Goal: Task Accomplishment & Management: Manage account settings

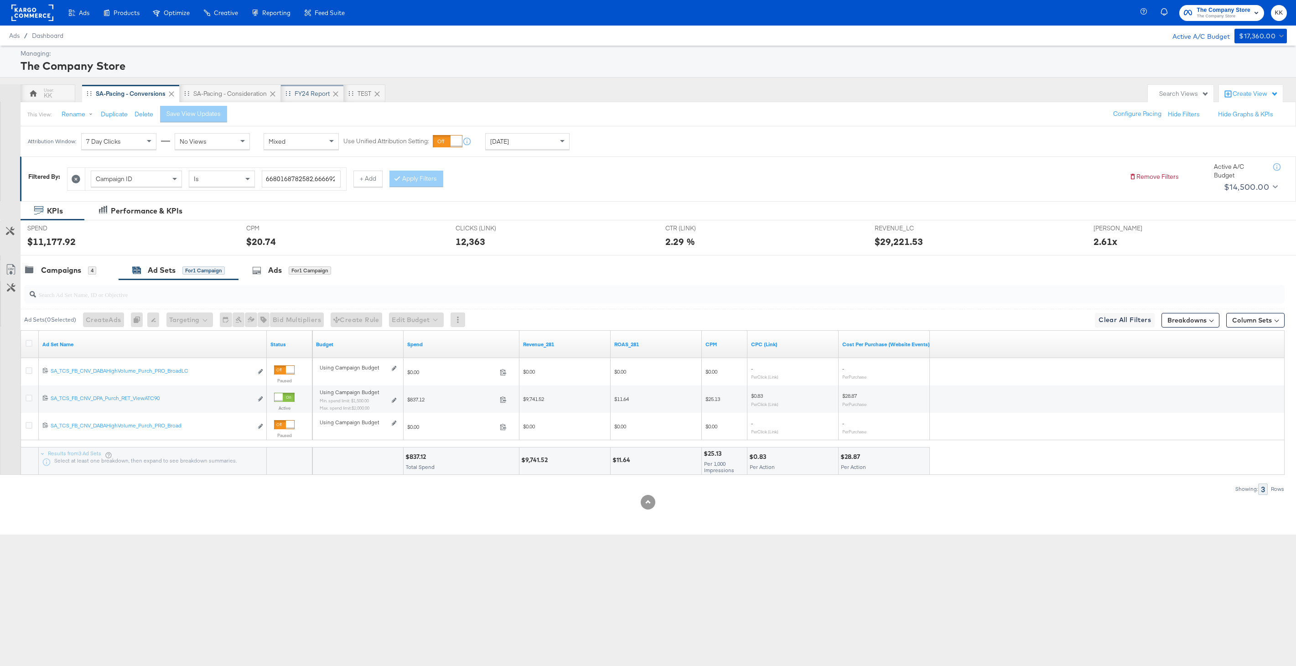
click at [310, 92] on div "FY24 Report" at bounding box center [312, 93] width 35 height 9
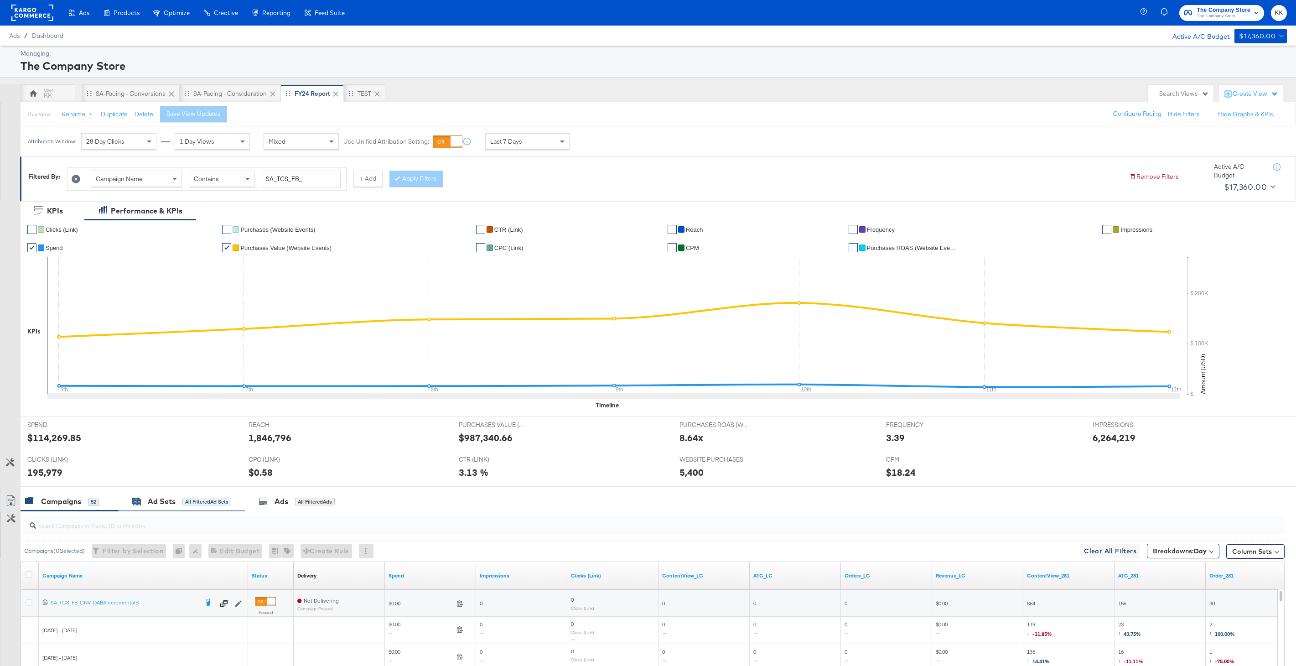
click at [169, 503] on div "Ad Sets" at bounding box center [162, 501] width 28 height 10
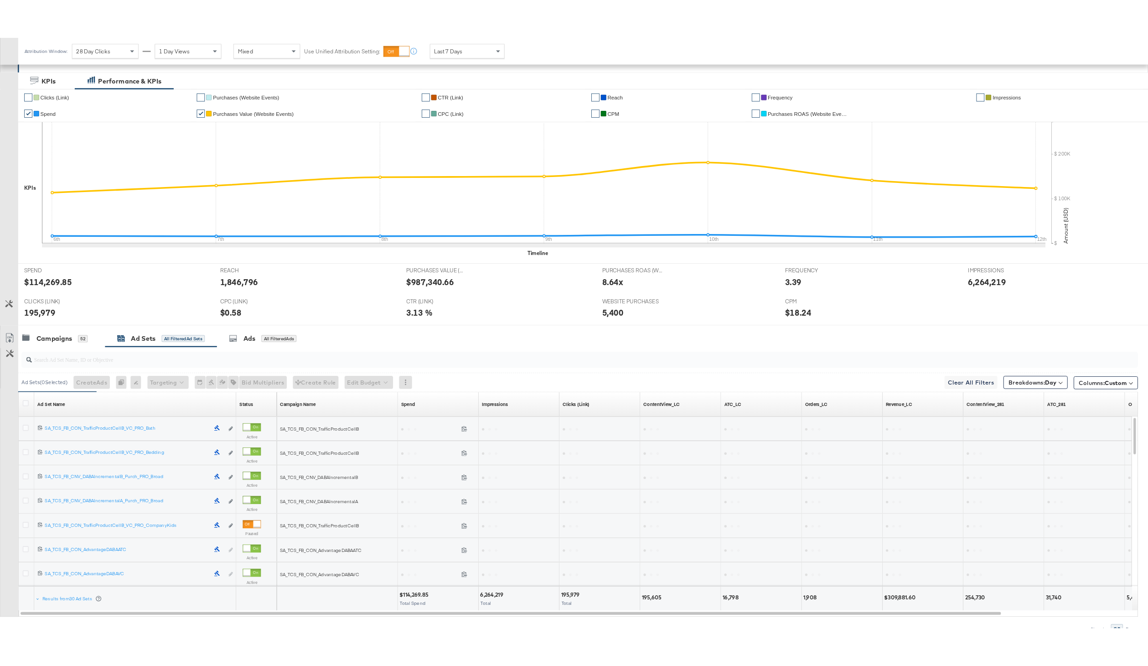
scroll to position [168, 0]
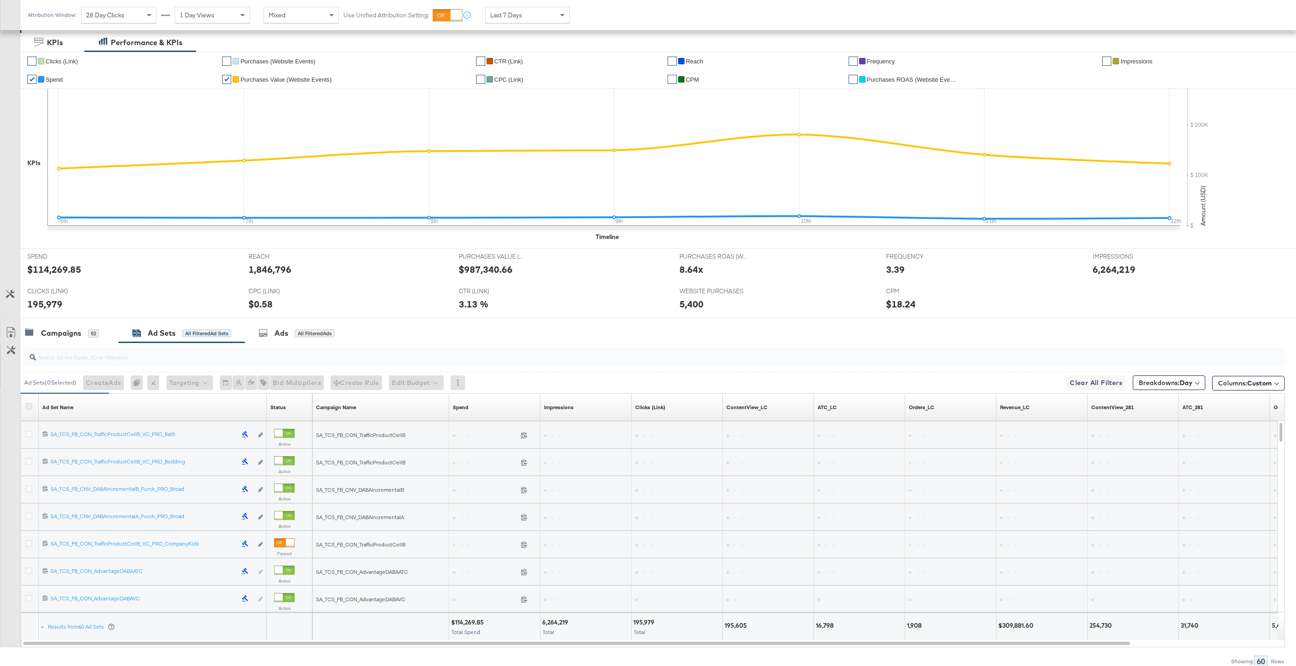
click at [30, 405] on icon at bounding box center [29, 406] width 7 height 7
click at [0, 0] on input "checkbox" at bounding box center [0, 0] width 0 height 0
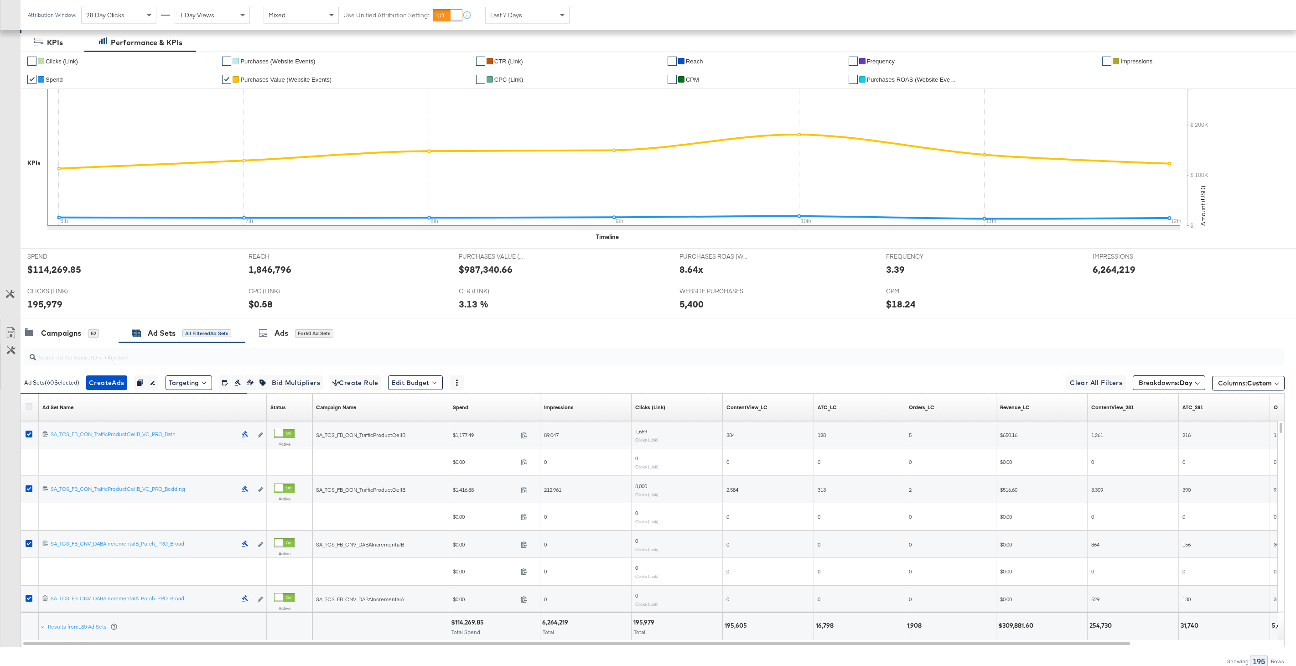
click at [30, 404] on icon at bounding box center [29, 406] width 7 height 7
click at [0, 0] on input "checkbox" at bounding box center [0, 0] width 0 height 0
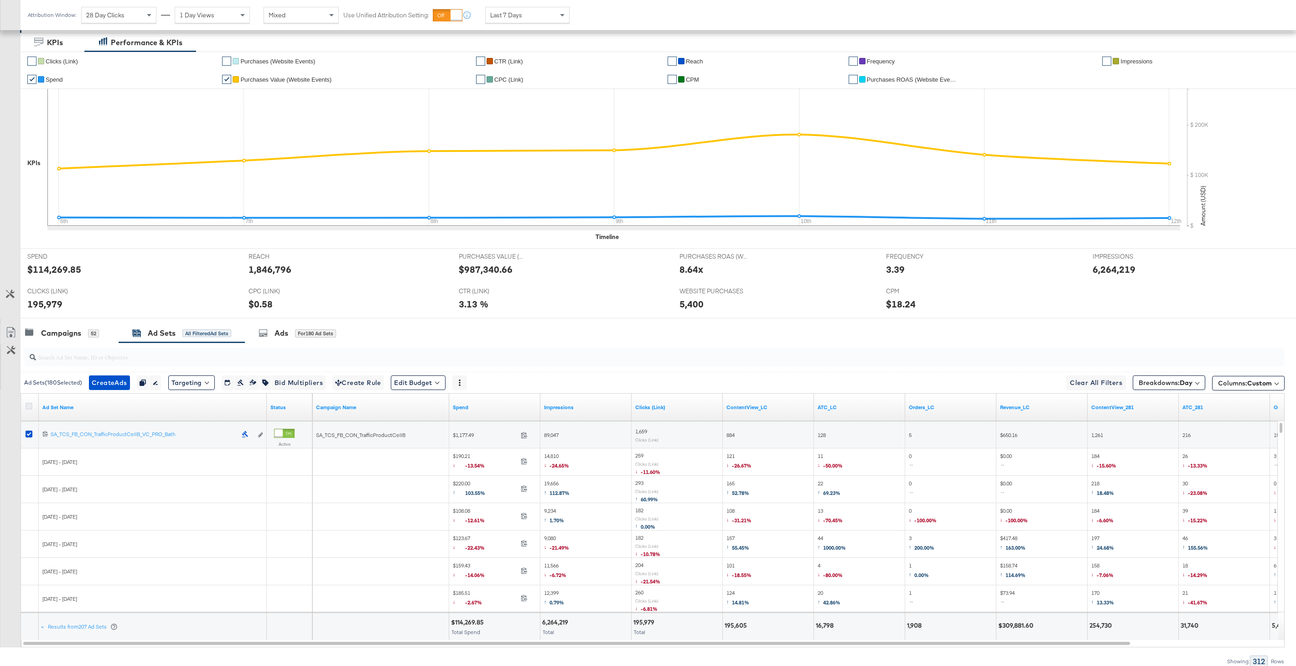
click at [31, 405] on icon at bounding box center [29, 406] width 7 height 7
click at [0, 0] on input "checkbox" at bounding box center [0, 0] width 0 height 0
click at [10, 336] on icon at bounding box center [10, 332] width 11 height 11
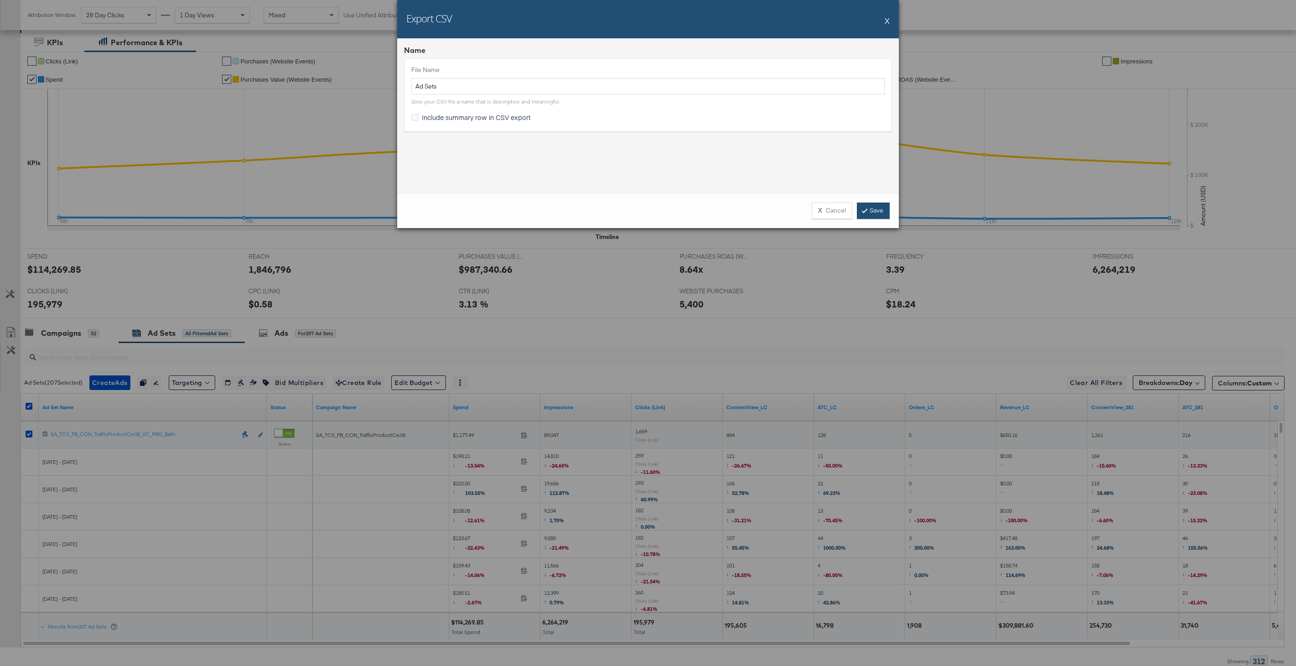
click at [868, 211] on link "Save" at bounding box center [873, 210] width 33 height 16
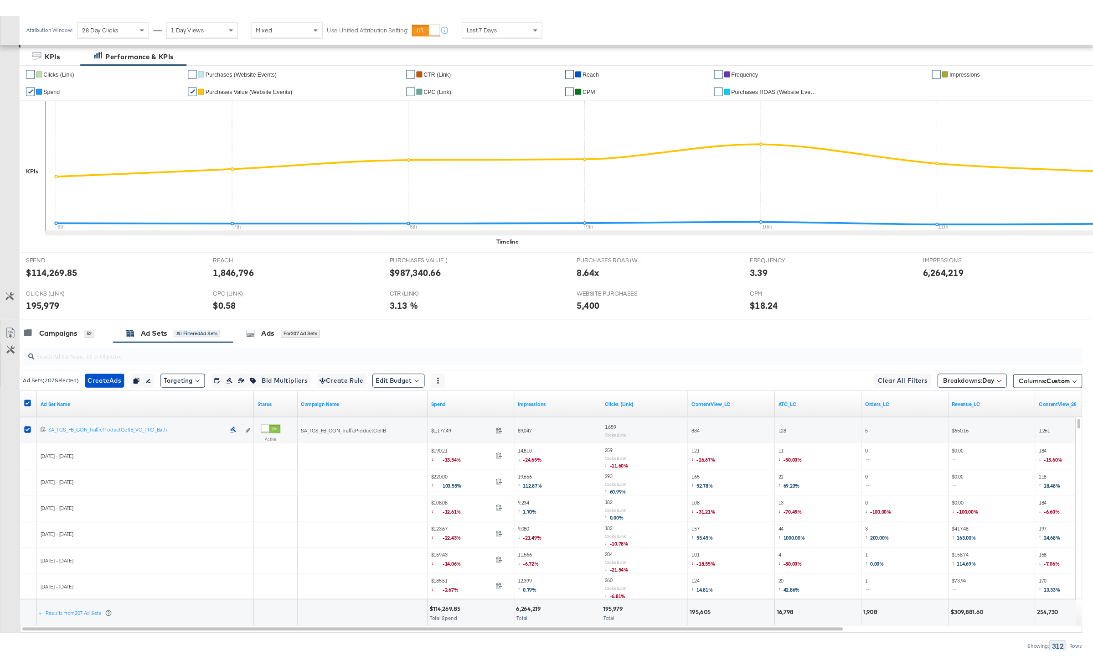
scroll to position [0, 0]
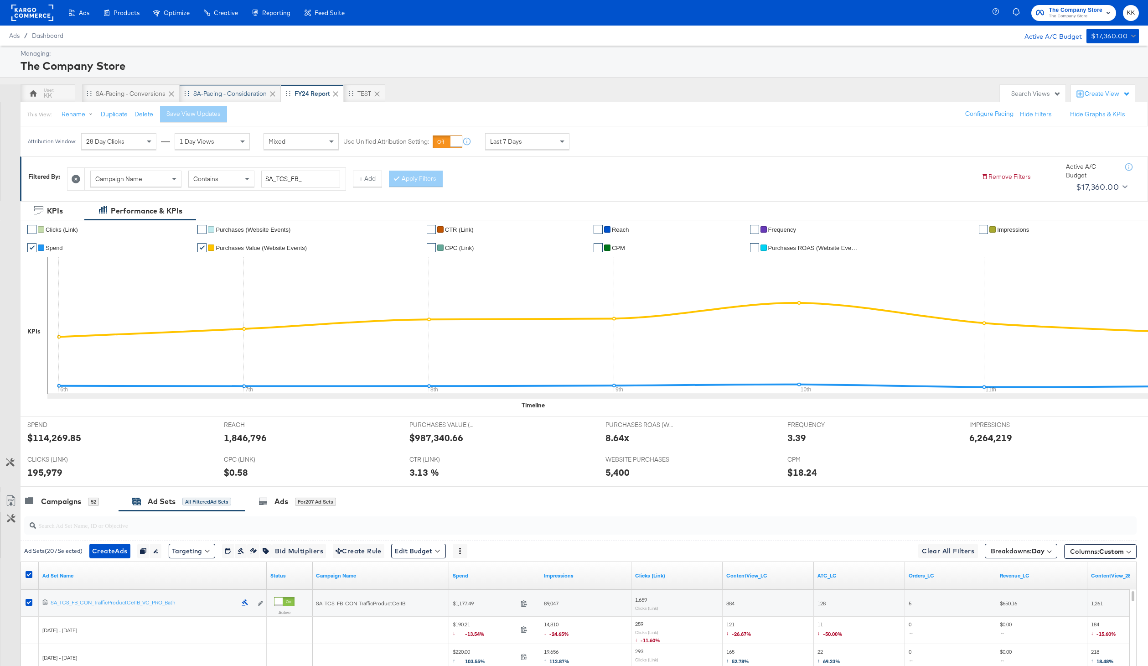
click at [225, 96] on div "SA-Pacing - Consideration" at bounding box center [229, 93] width 73 height 9
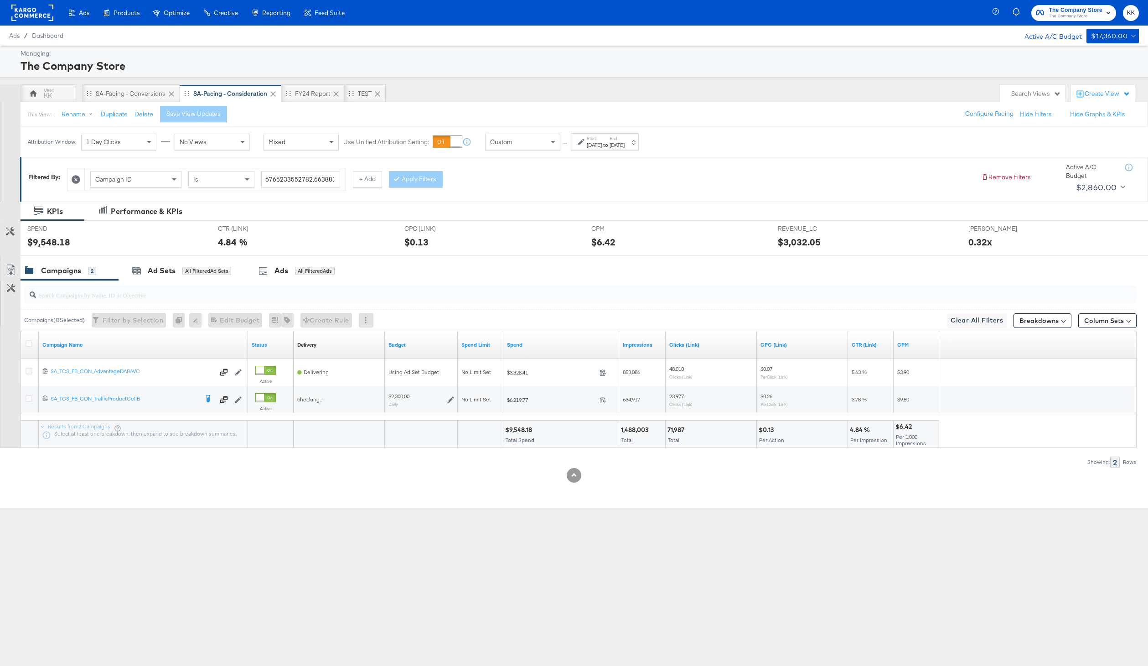
click at [525, 156] on div "Attribution Window: 1 Day Clicks No Views Mixed Use Unified Attribution Setting…" at bounding box center [336, 141] width 630 height 31
click at [525, 152] on div "Attribution Window: 1 Day Clicks No Views Mixed Use Unified Attribution Setting…" at bounding box center [336, 141] width 630 height 31
click at [525, 148] on div "Custom" at bounding box center [523, 142] width 74 height 16
click at [107, 87] on div "SA-Pacing - Conversions" at bounding box center [131, 93] width 98 height 18
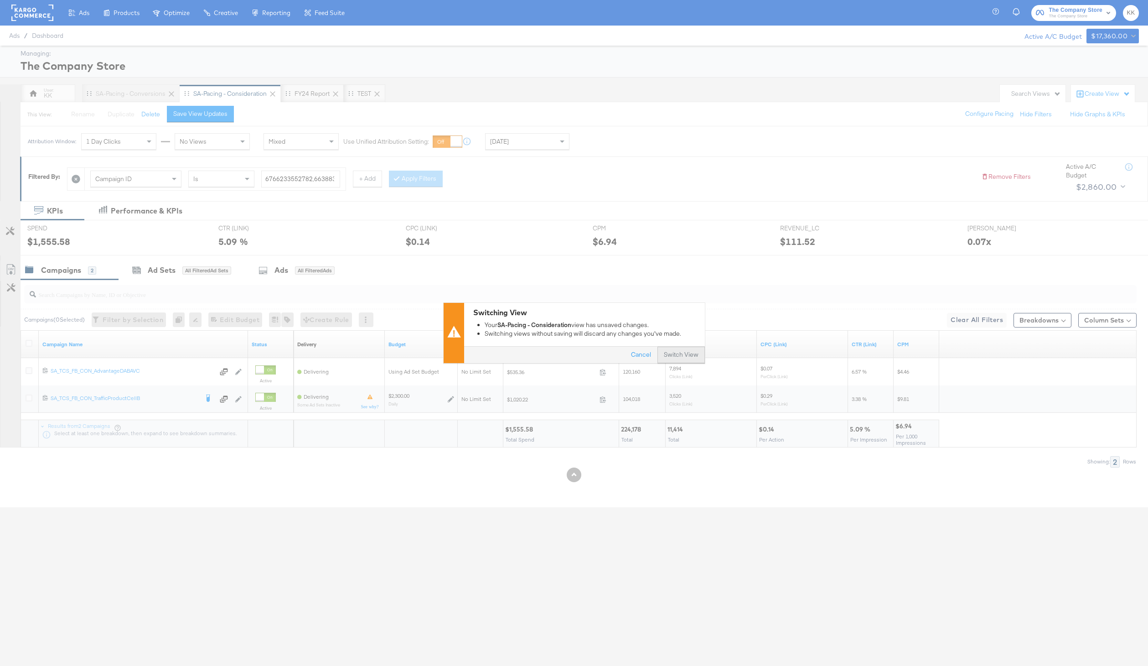
click at [685, 350] on button "Switch View" at bounding box center [681, 355] width 47 height 16
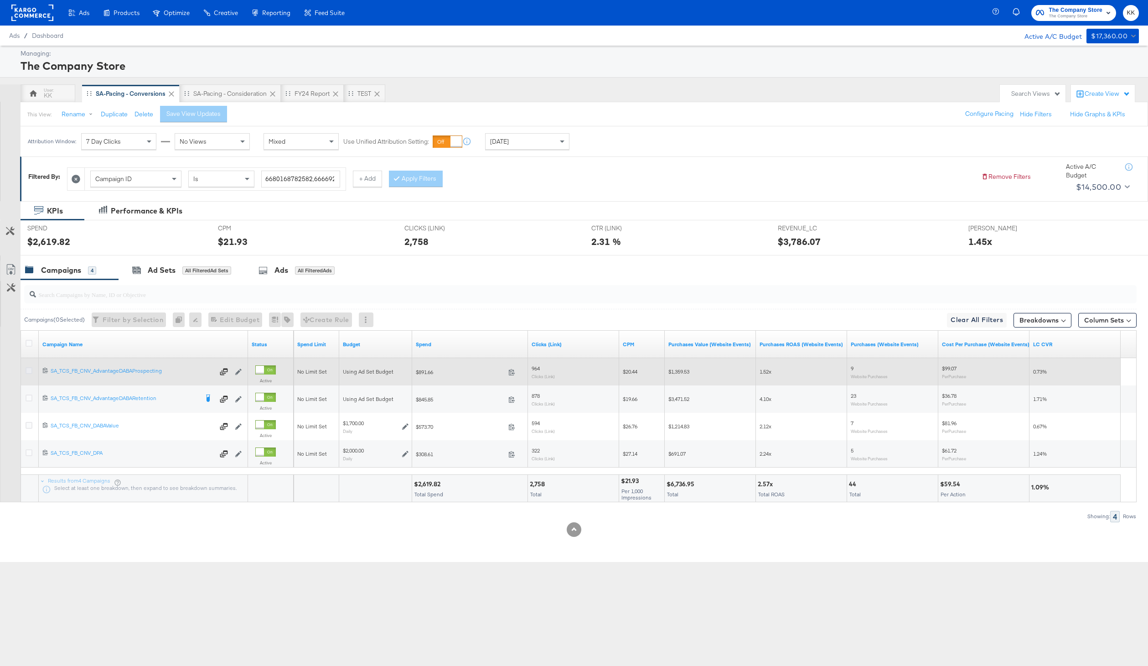
click at [27, 373] on icon at bounding box center [29, 370] width 7 height 7
click at [0, 0] on input "checkbox" at bounding box center [0, 0] width 0 height 0
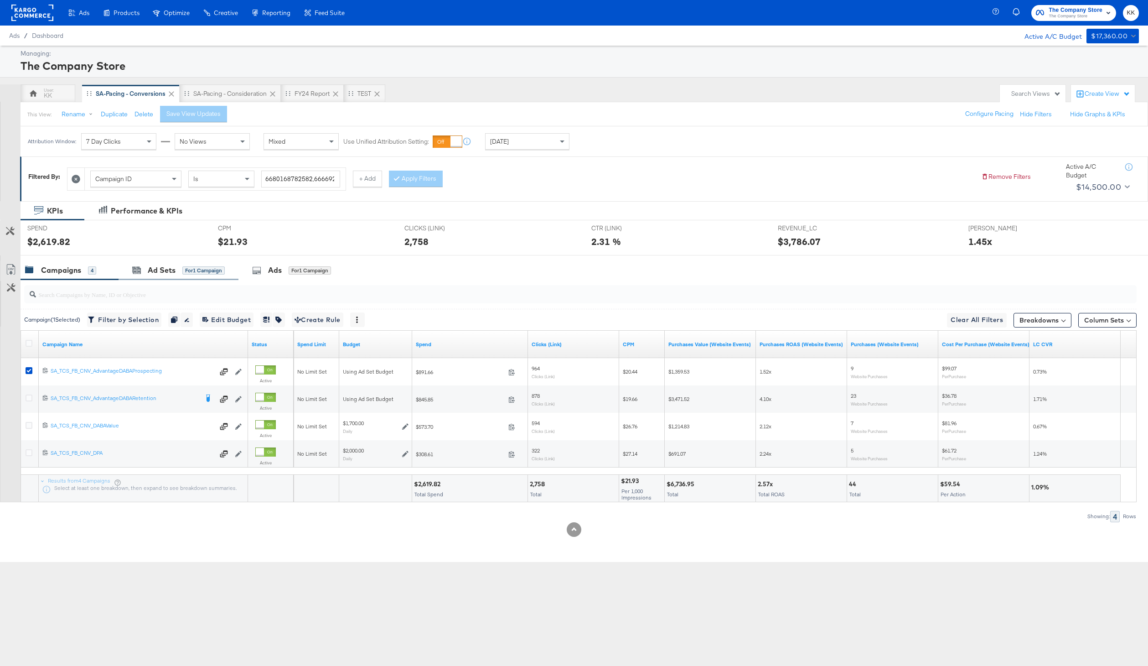
click at [174, 262] on div "Ad Sets for 1 Campaign" at bounding box center [179, 270] width 120 height 20
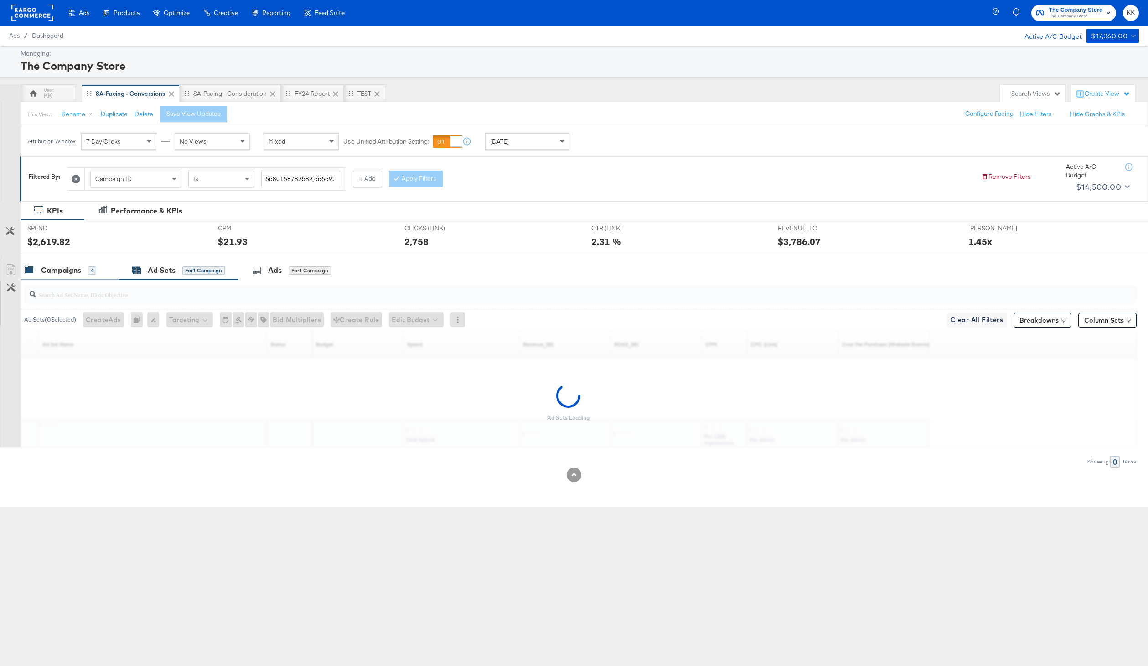
click at [61, 271] on div "Campaigns" at bounding box center [61, 270] width 40 height 10
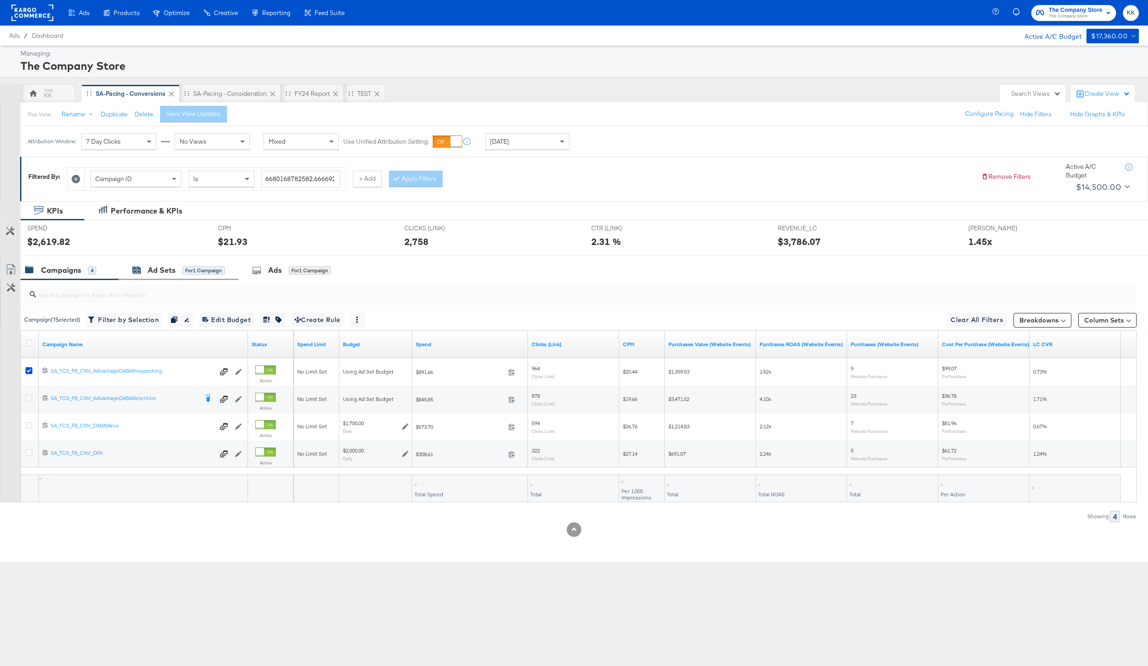
click at [151, 271] on div "Ad Sets" at bounding box center [162, 270] width 28 height 10
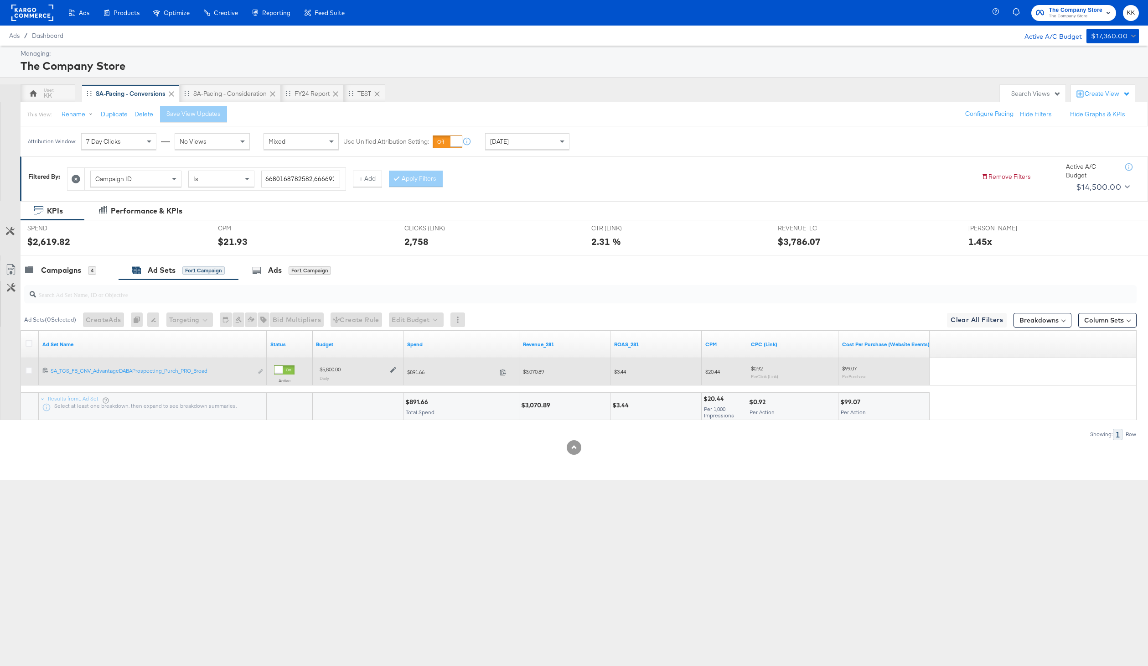
click at [396, 373] on icon at bounding box center [393, 370] width 6 height 6
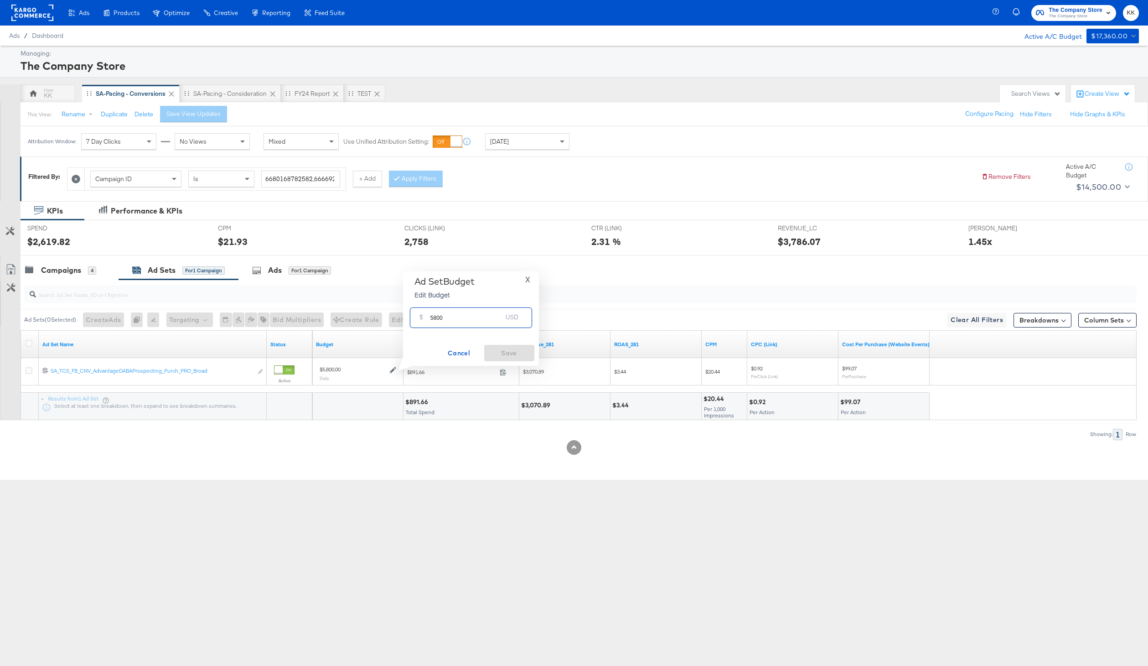
drag, startPoint x: 436, startPoint y: 320, endPoint x: 414, endPoint y: 320, distance: 22.8
click at [414, 320] on div "$ 5800 USD" at bounding box center [471, 317] width 122 height 21
type input "6000"
click at [526, 355] on span "Save" at bounding box center [509, 352] width 43 height 11
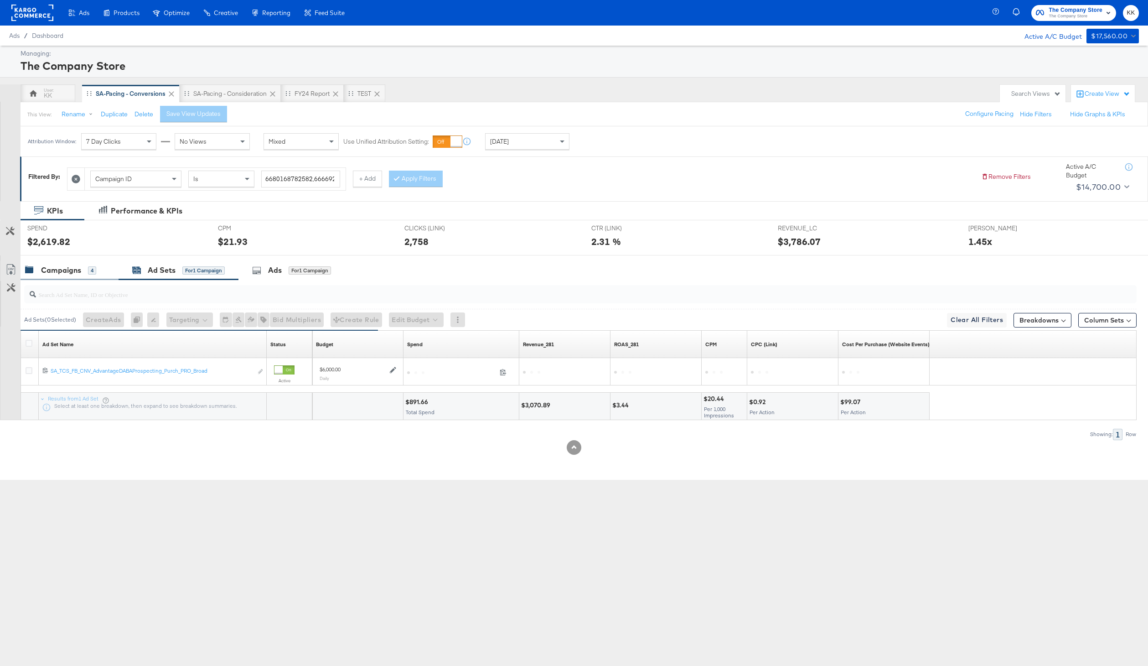
click at [70, 275] on div "Campaigns" at bounding box center [61, 270] width 40 height 10
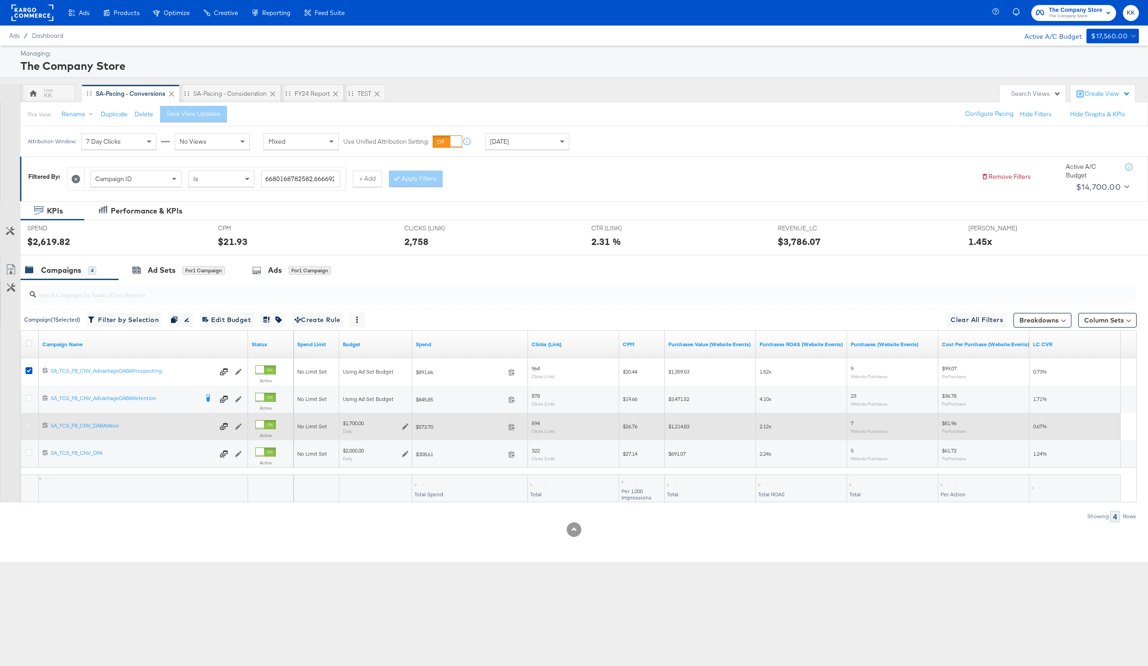
click at [29, 425] on icon at bounding box center [29, 425] width 7 height 7
click at [0, 0] on input "checkbox" at bounding box center [0, 0] width 0 height 0
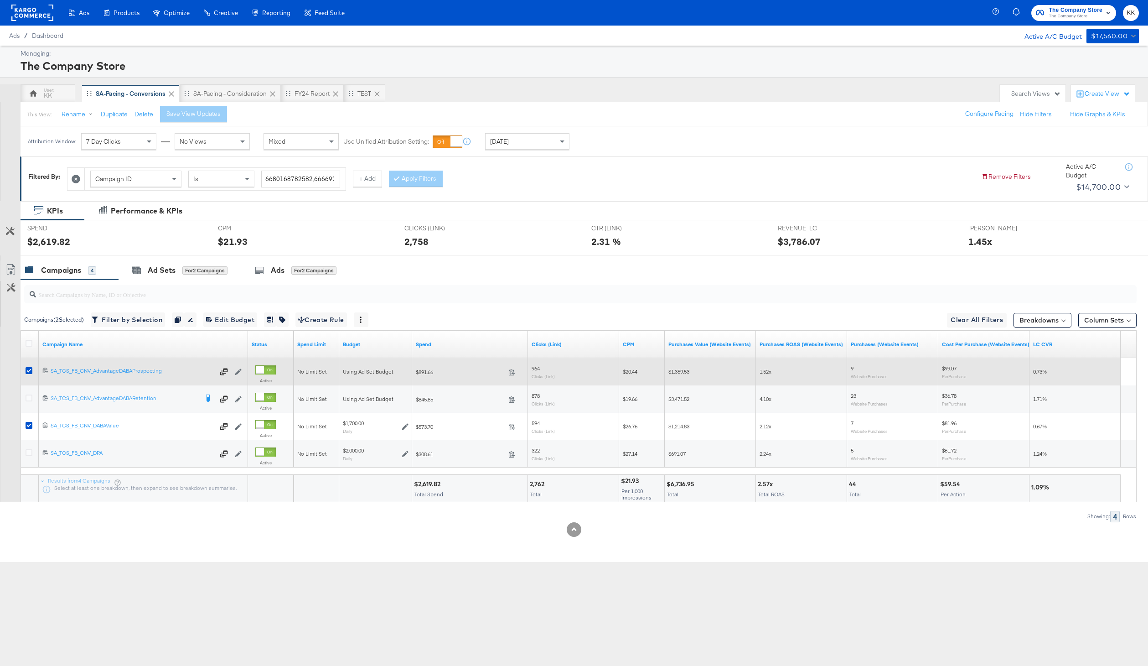
click at [28, 366] on div at bounding box center [30, 371] width 17 height 16
click at [29, 368] on icon at bounding box center [29, 370] width 7 height 7
click at [0, 0] on input "checkbox" at bounding box center [0, 0] width 0 height 0
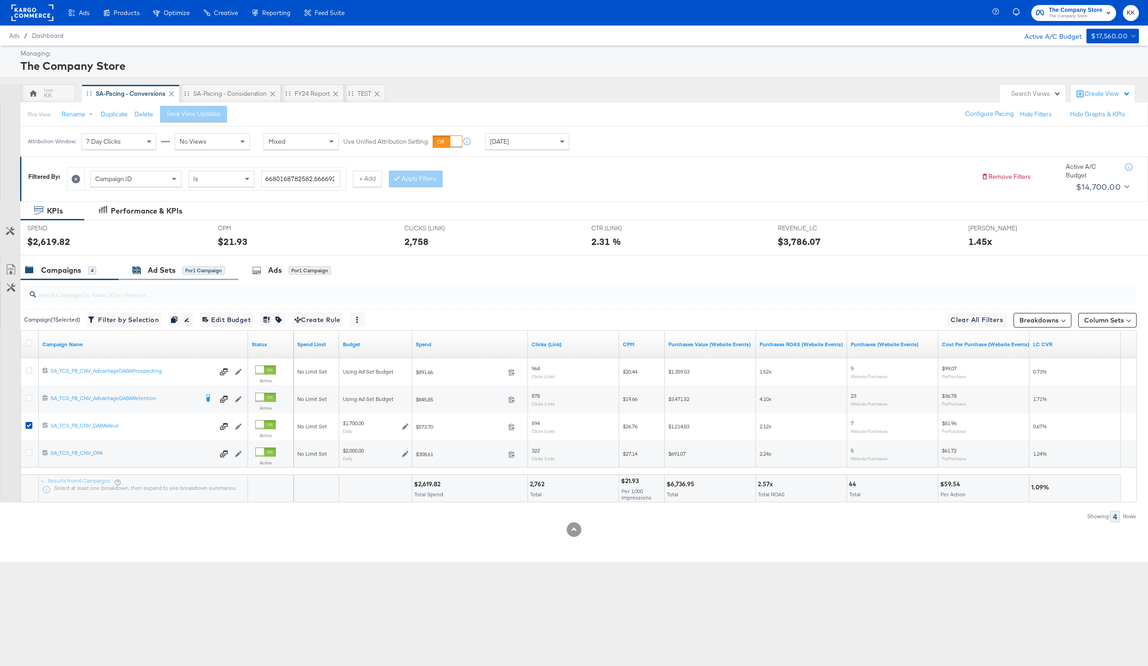
click at [159, 269] on div "Ad Sets" at bounding box center [162, 270] width 28 height 10
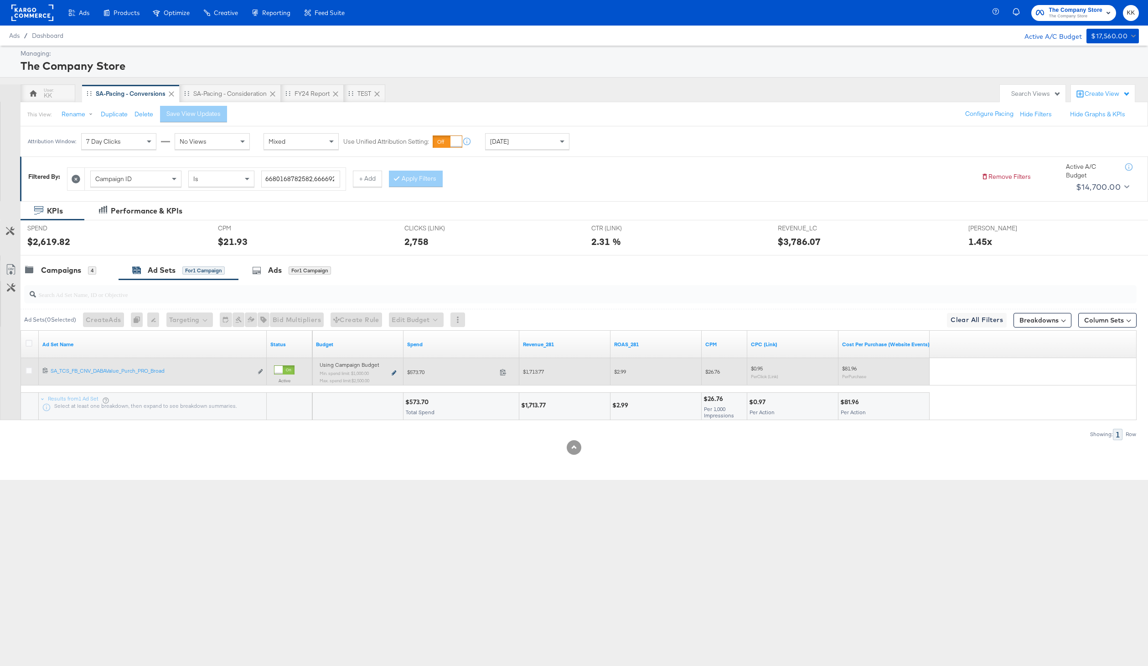
click at [394, 371] on icon at bounding box center [394, 372] width 5 height 5
type input "1000.00"
type input "59"
type input "2500.00"
type input "147"
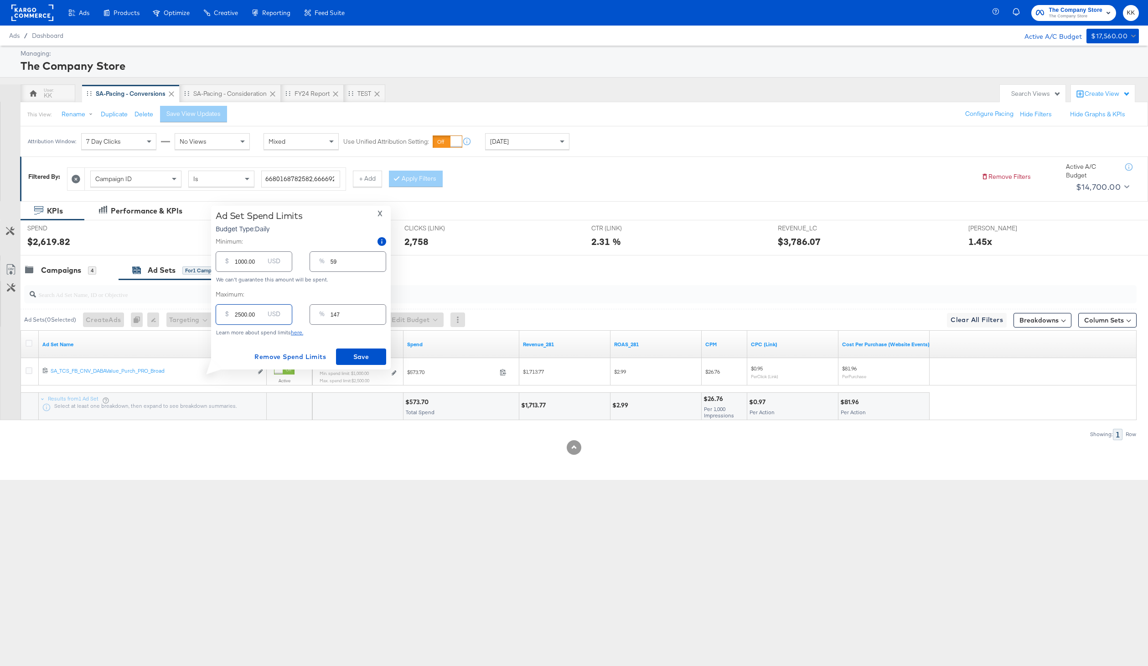
click at [237, 314] on input "2500.00" at bounding box center [249, 311] width 29 height 20
type input "500.00"
type input "29"
type input "3500.00"
type input "206"
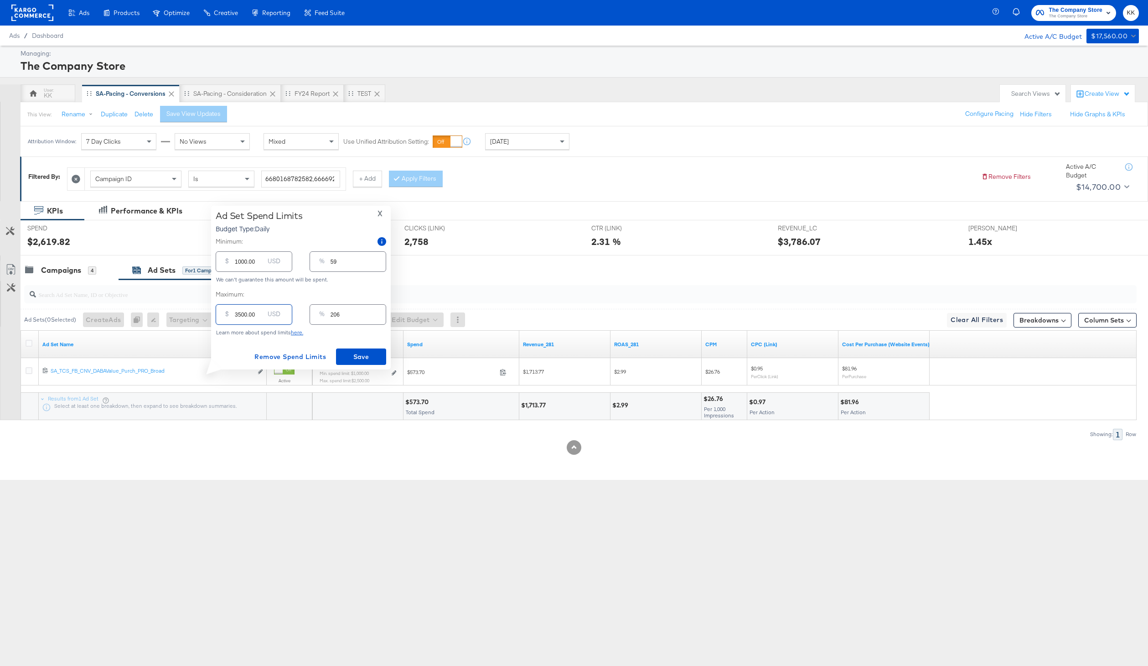
type input "3500.00"
drag, startPoint x: 236, startPoint y: 261, endPoint x: 238, endPoint y: 280, distance: 18.3
click at [236, 265] on input "1000.00" at bounding box center [249, 258] width 29 height 20
click at [237, 259] on input "1000.00" at bounding box center [249, 258] width 29 height 20
type input "000.00"
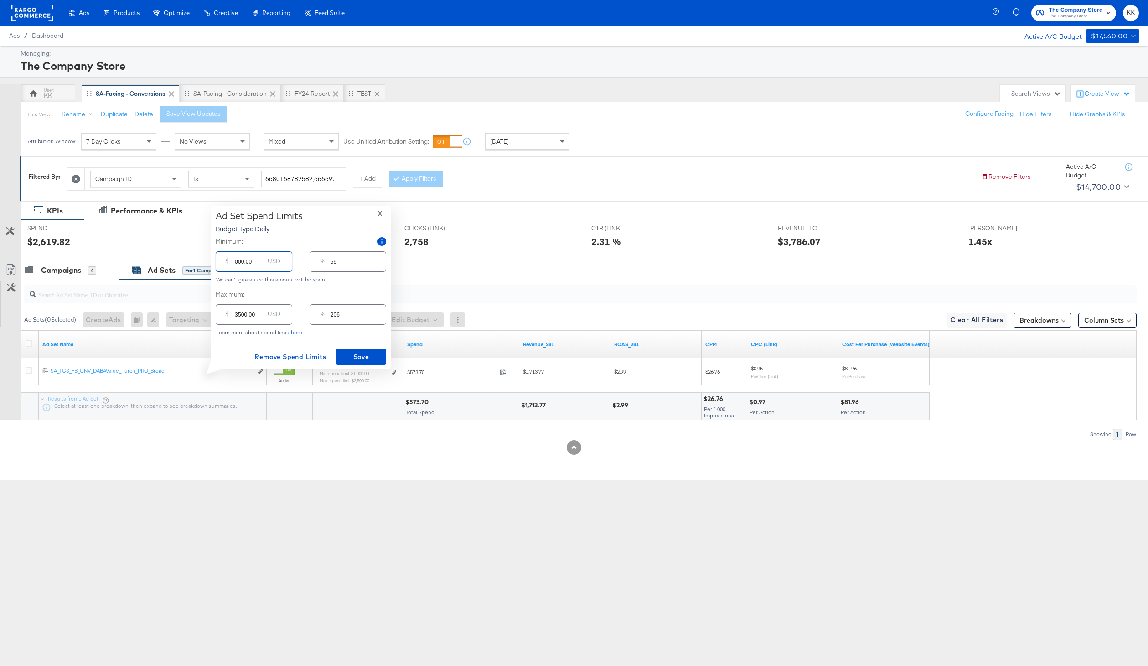
type input "0"
type input "2000.00"
type input "118"
type input "2000.00"
click at [367, 360] on span "Save" at bounding box center [361, 356] width 43 height 11
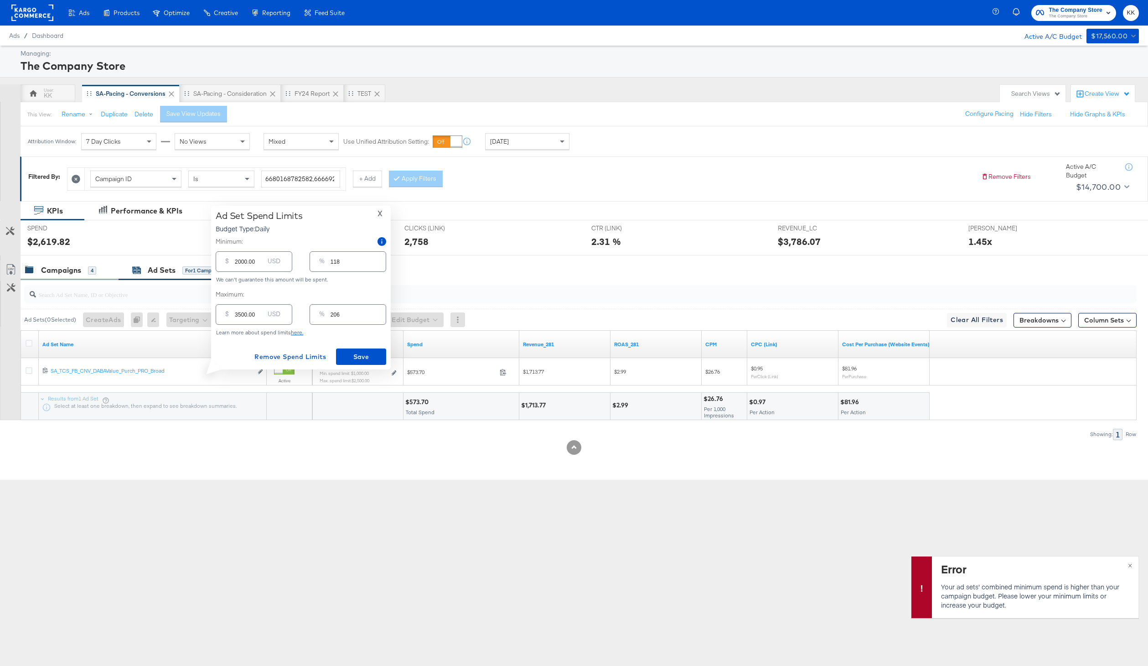
click at [59, 273] on div "Campaigns" at bounding box center [61, 270] width 40 height 10
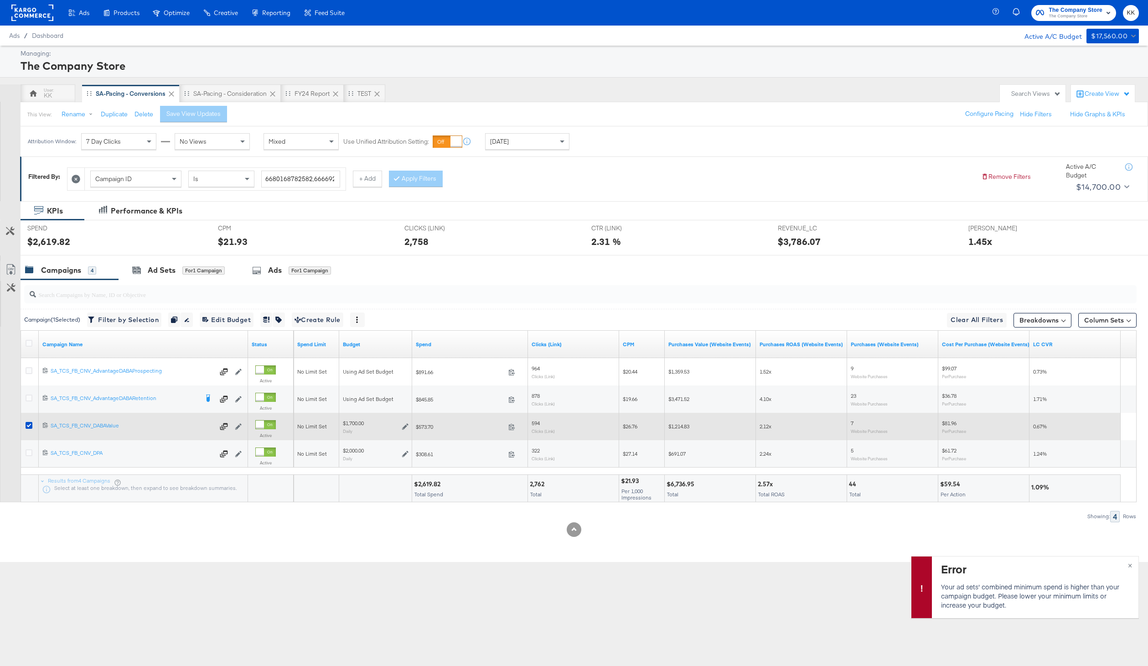
click at [404, 427] on icon at bounding box center [405, 426] width 6 height 6
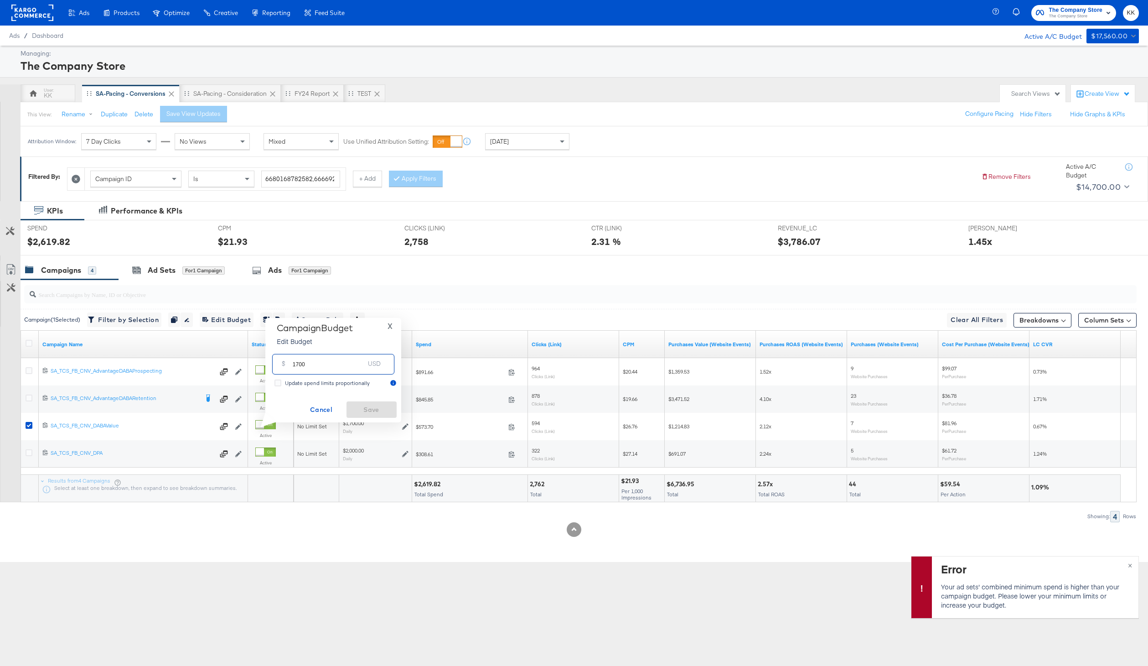
drag, startPoint x: 310, startPoint y: 366, endPoint x: 264, endPoint y: 366, distance: 46.1
click at [264, 366] on div "Campaign Budget Edit Budget X $ 1700 USD Update spend limits proportionally Can…" at bounding box center [330, 370] width 143 height 104
type input "2000"
click at [368, 398] on div "Campaign Budget Edit Budget X $ 2000 USD Update spend limits proportionally Can…" at bounding box center [333, 369] width 127 height 95
click at [368, 403] on button "Save" at bounding box center [372, 409] width 50 height 16
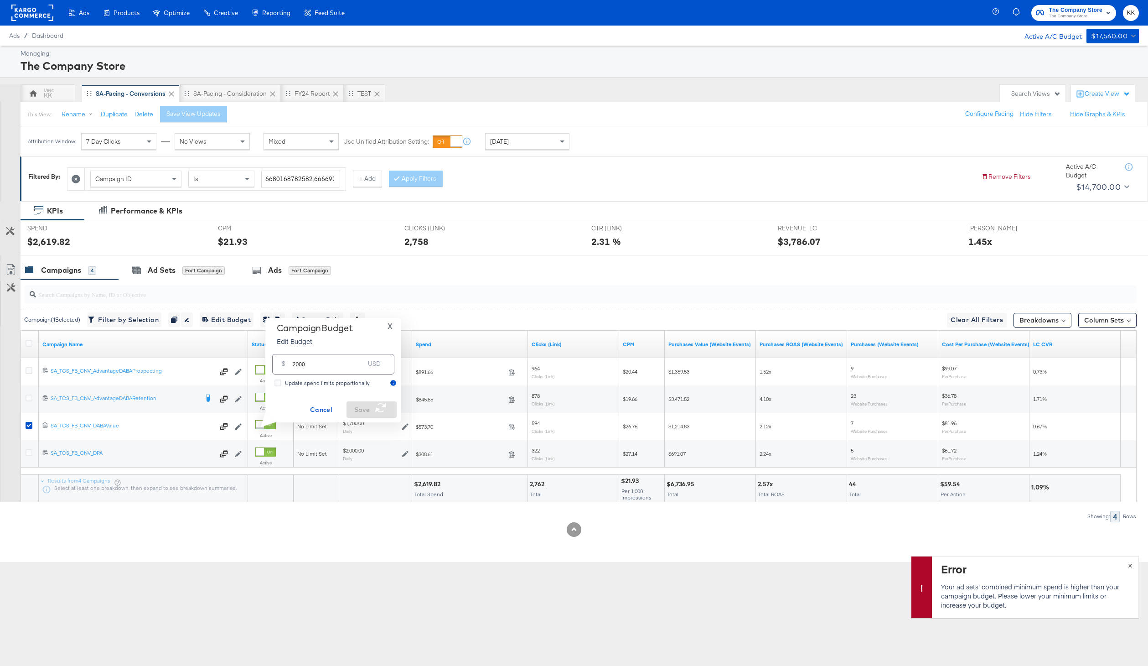
click at [1130, 563] on span "×" at bounding box center [1130, 564] width 4 height 10
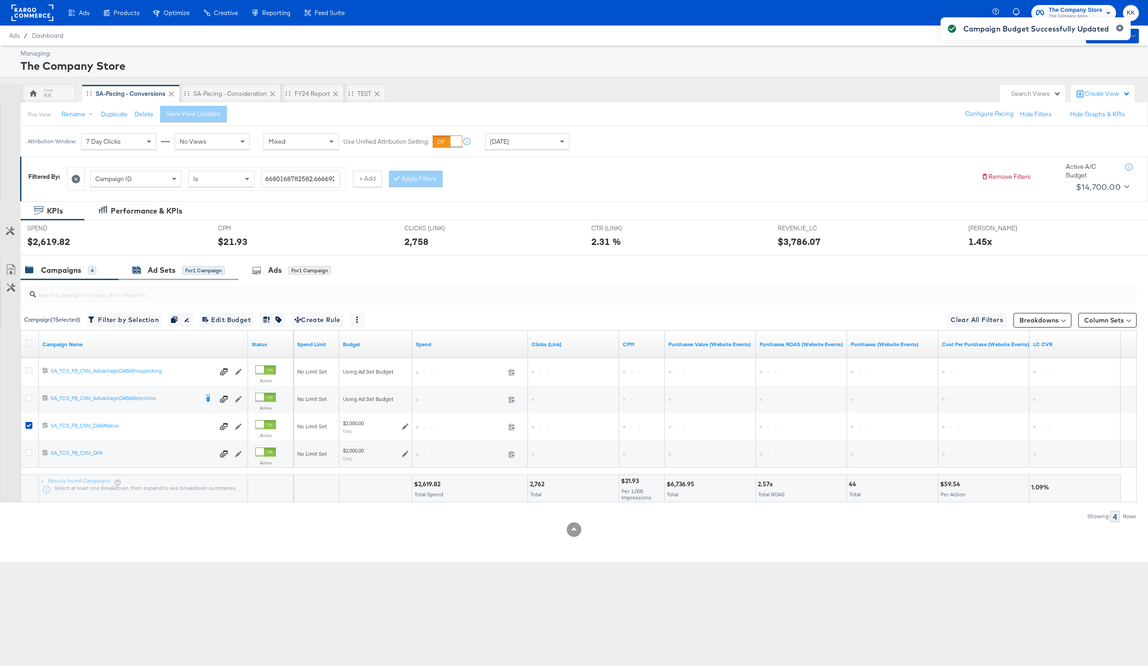
click at [197, 270] on div "for 1 Campaign" at bounding box center [203, 270] width 42 height 8
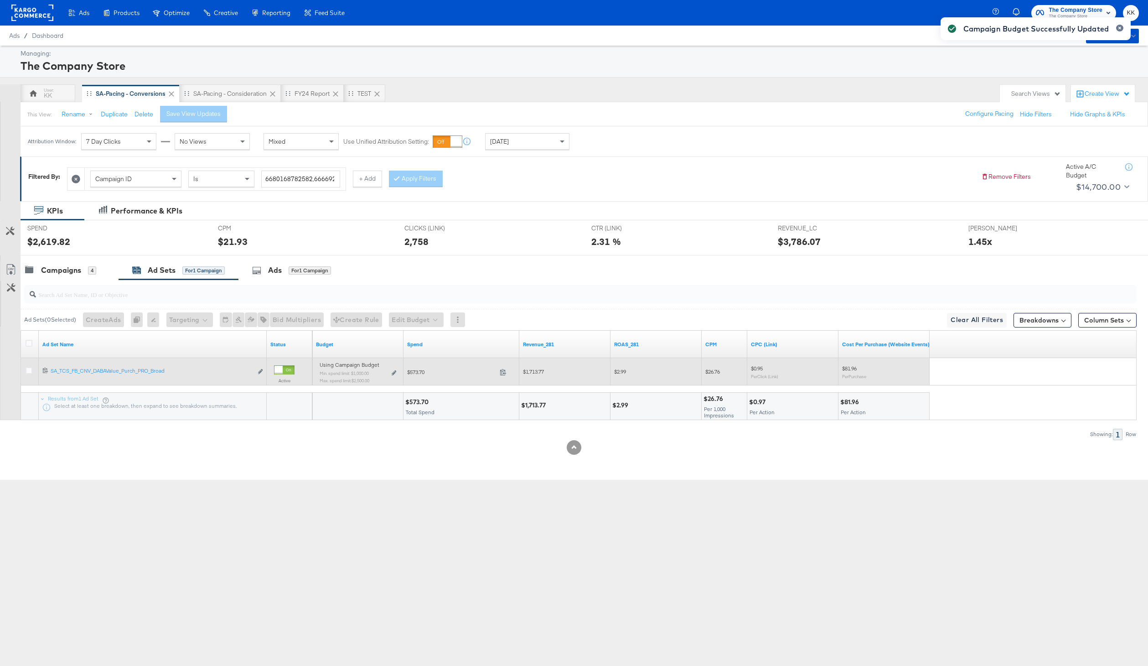
click at [404, 369] on div "$573.70 573.7" at bounding box center [462, 372] width 116 height 14
click at [395, 369] on div "Using Campaign Budget Min. spend limit: $1,000.00 Max. spend limit : $2,500.00 …" at bounding box center [358, 375] width 77 height 21
click at [392, 373] on icon at bounding box center [394, 372] width 5 height 5
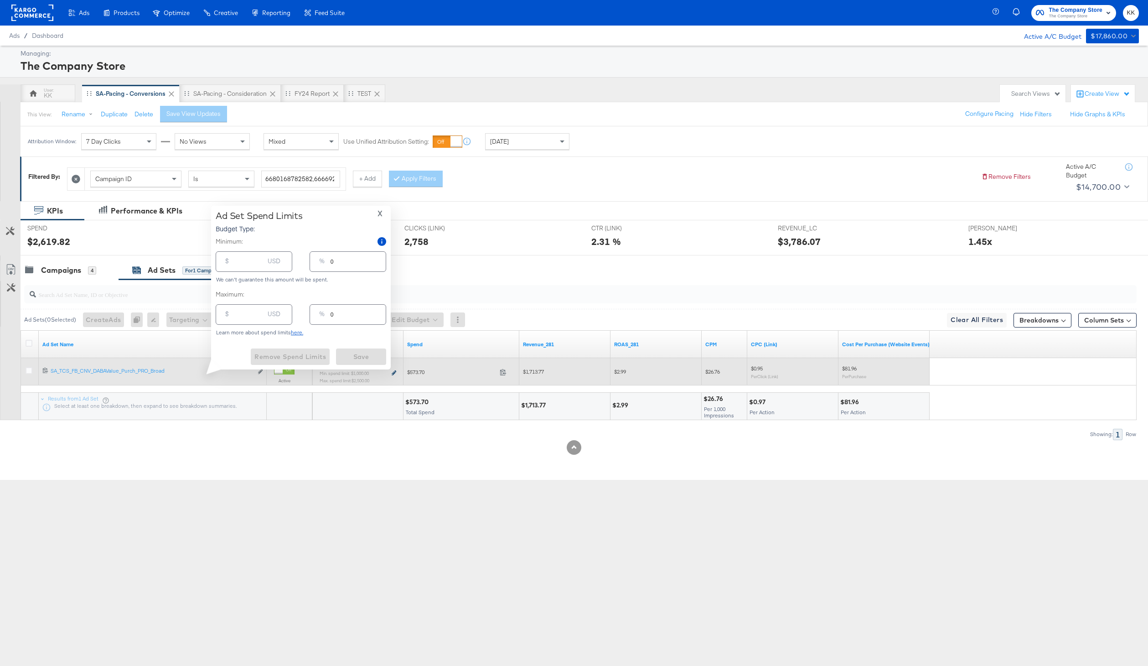
type input "1000.00"
type input "50"
type input "2500.00"
type input "125"
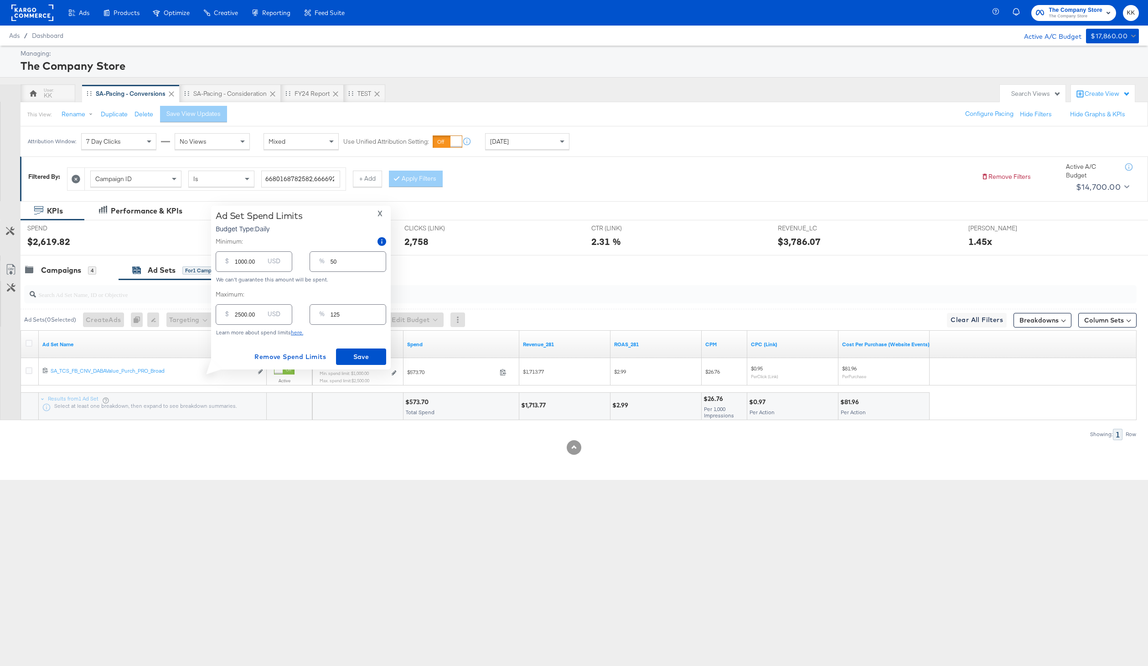
click at [238, 317] on input "2500.00" at bounding box center [249, 311] width 29 height 20
type input "500.00"
type input "25"
type input "3500.00"
type input "175"
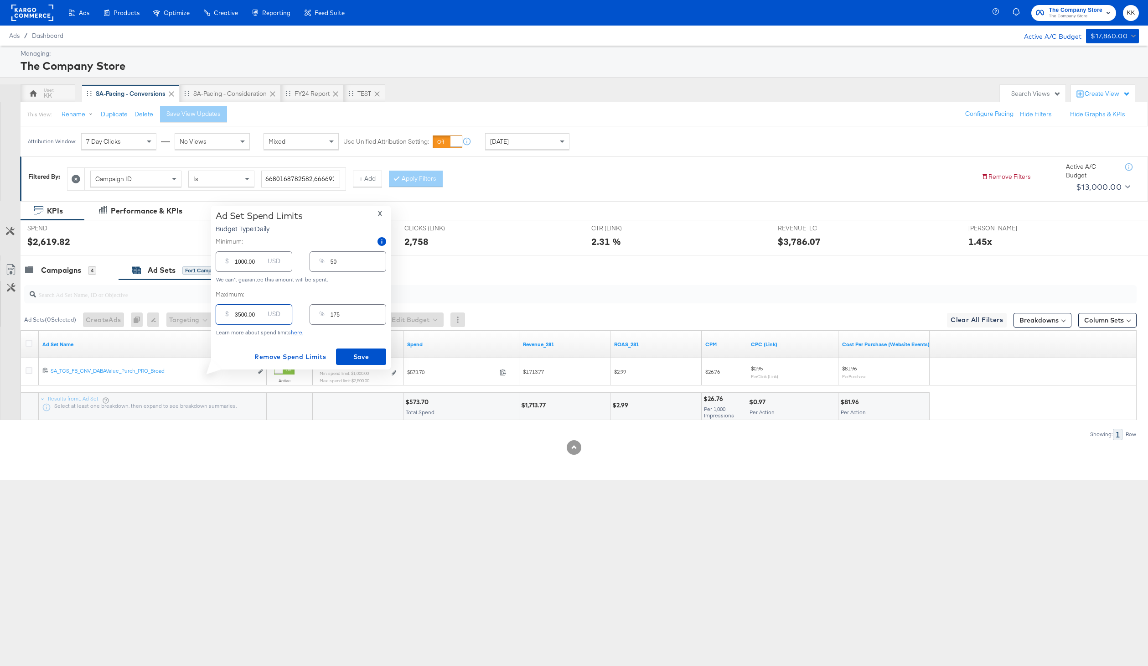
type input "3500.00"
click at [239, 264] on input "1000.00" at bounding box center [249, 258] width 29 height 20
type input "000.00"
type input "0"
type input "2000.00"
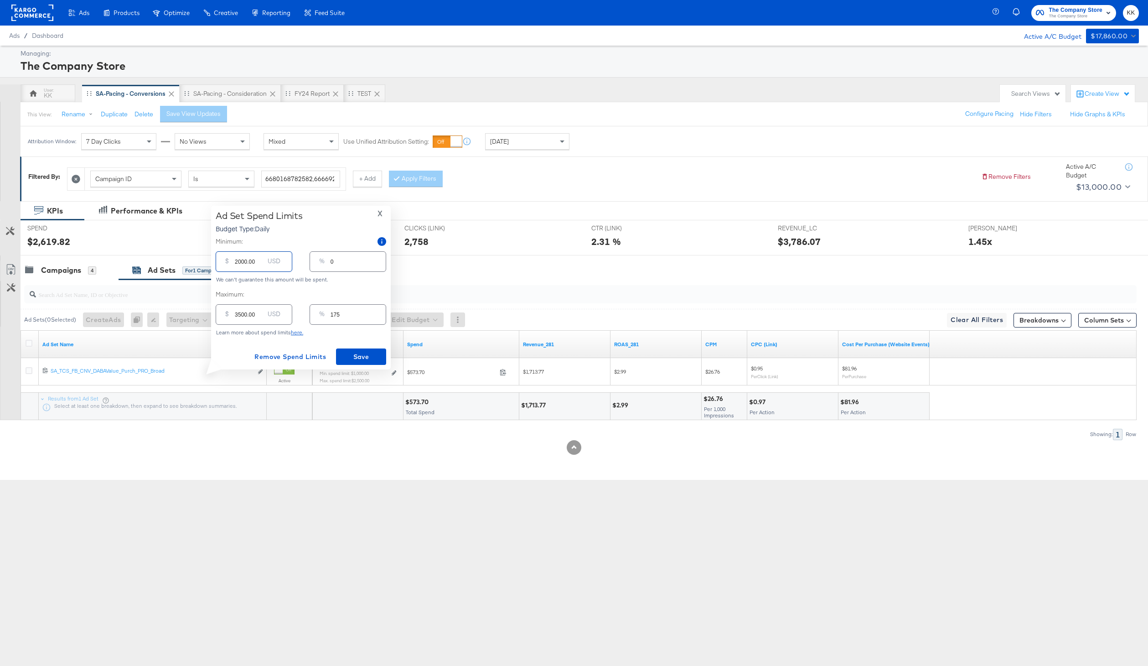
type input "100"
type input "2000.00"
click at [350, 352] on span "Save" at bounding box center [361, 356] width 43 height 11
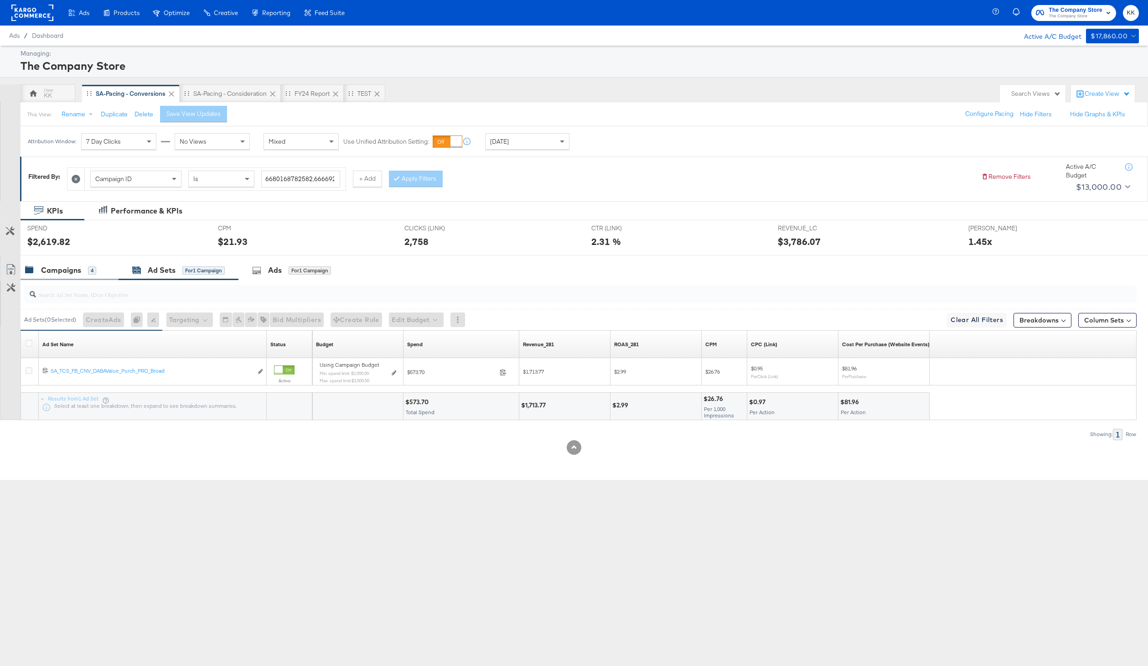
click at [78, 269] on div "Campaigns" at bounding box center [61, 270] width 40 height 10
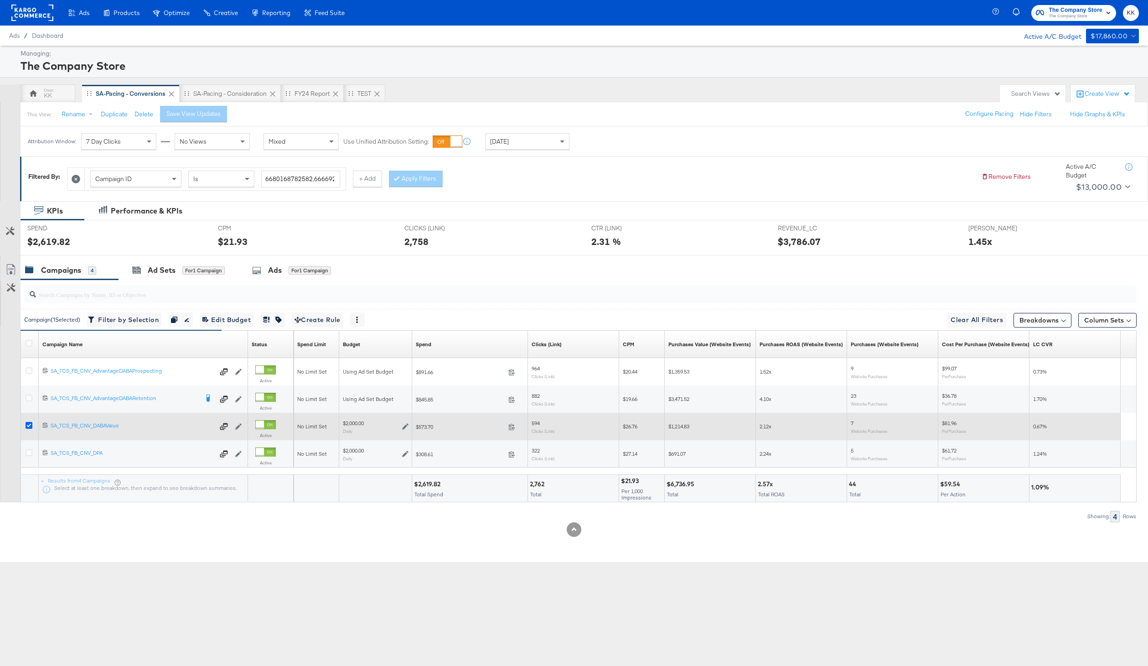
click at [30, 424] on icon at bounding box center [29, 425] width 7 height 7
click at [0, 0] on input "checkbox" at bounding box center [0, 0] width 0 height 0
